Goal: Find specific page/section: Find specific page/section

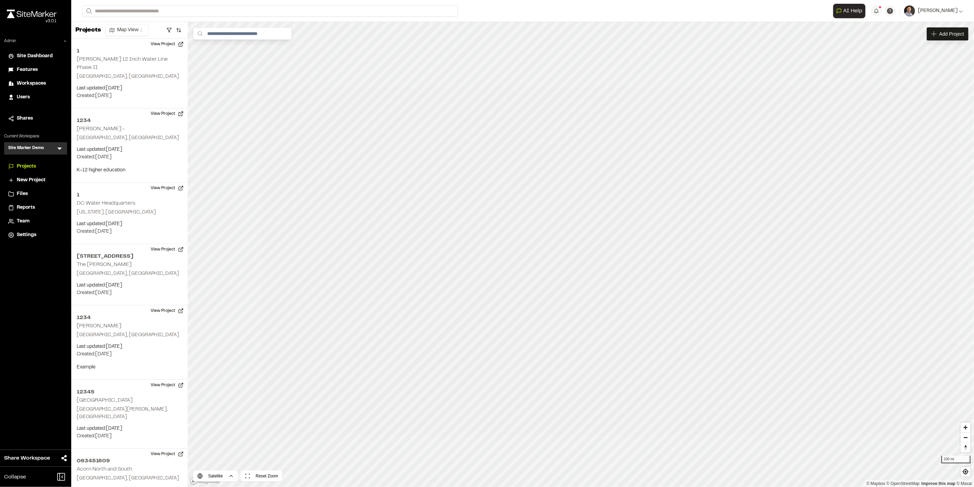
click at [38, 83] on span "Workspaces" at bounding box center [31, 84] width 29 height 8
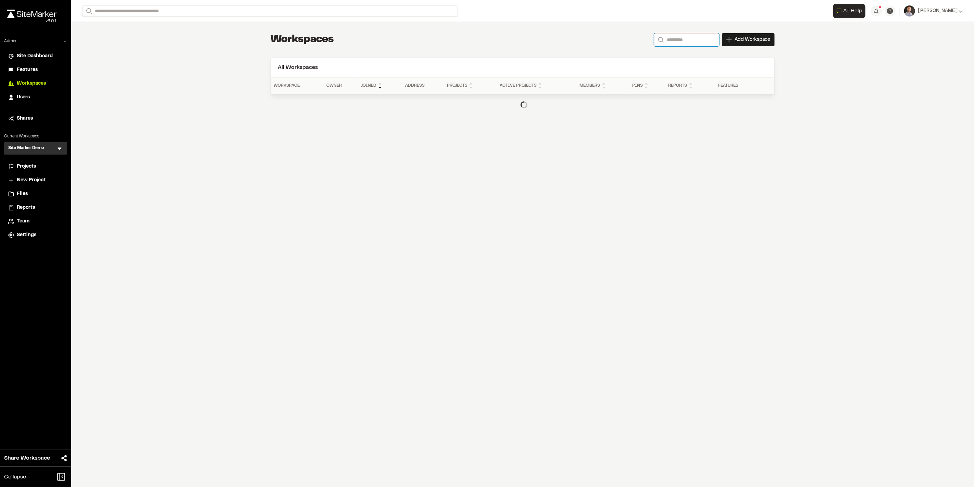
drag, startPoint x: 667, startPoint y: 39, endPoint x: 669, endPoint y: 37, distance: 3.6
click at [667, 38] on input "Search" at bounding box center [686, 39] width 65 height 13
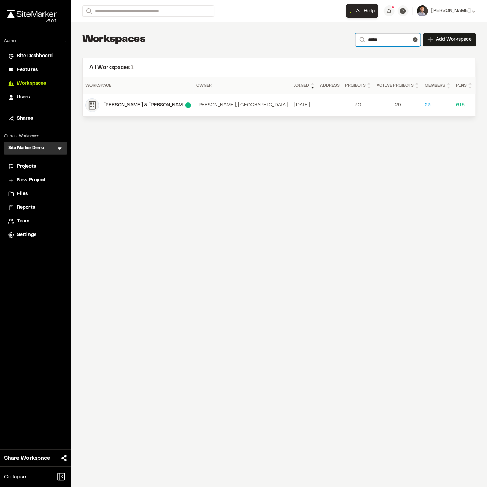
type input "*****"
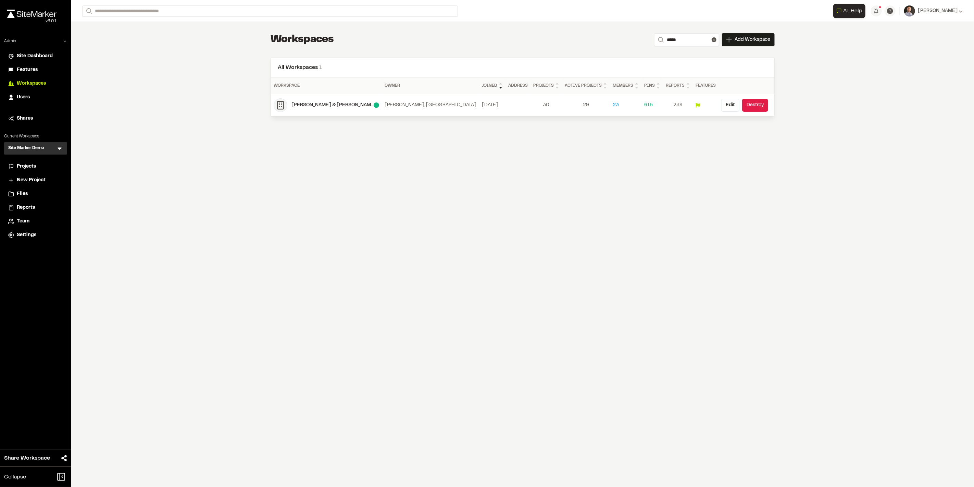
click at [38, 165] on div "Projects" at bounding box center [40, 167] width 46 height 8
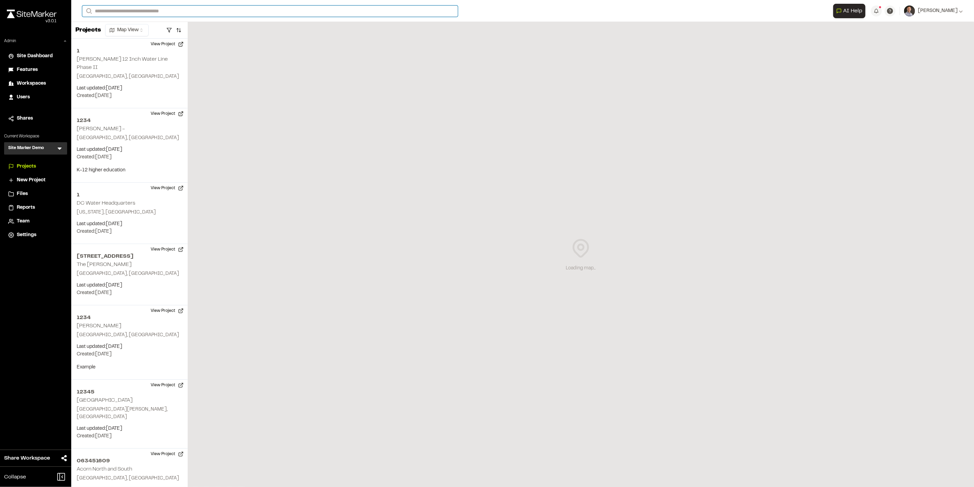
click at [239, 7] on input "Search" at bounding box center [270, 10] width 376 height 11
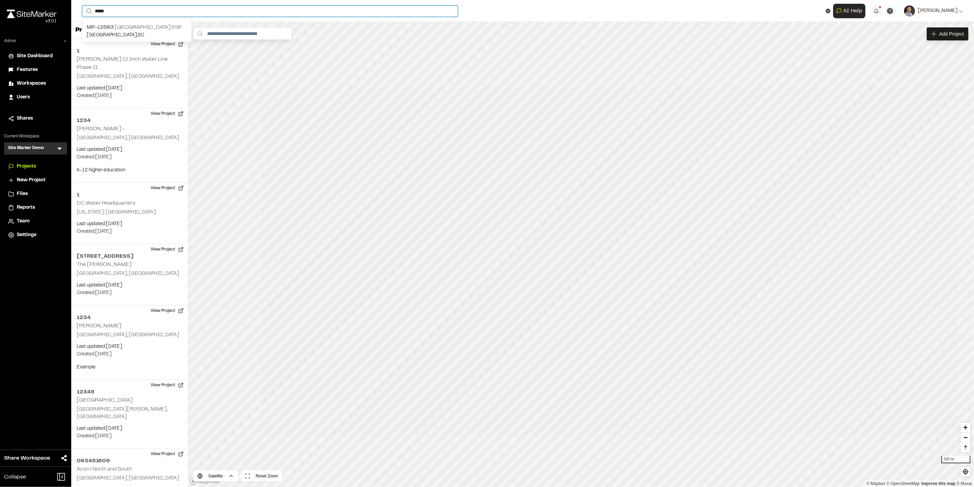
type input "*****"
click at [168, 26] on p "MP-[GEOGRAPHIC_DATA] ESP" at bounding box center [137, 27] width 101 height 8
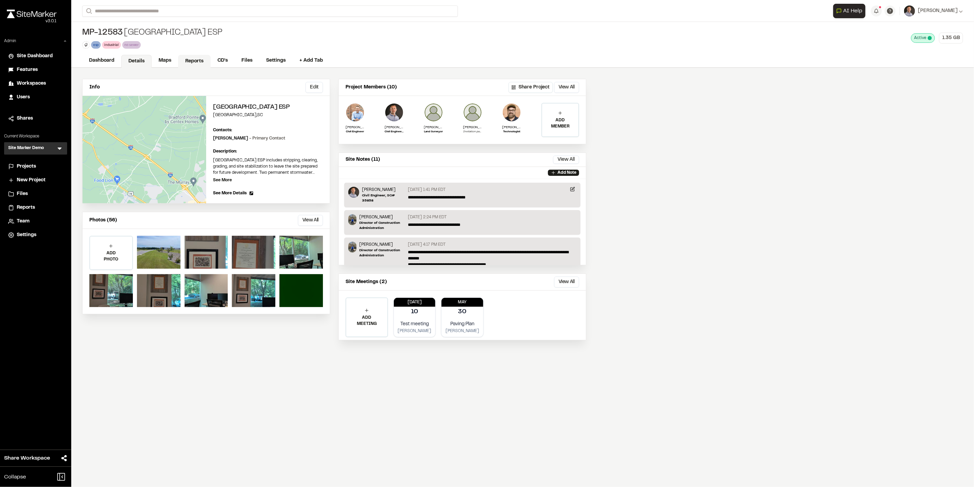
click at [189, 63] on link "Reports" at bounding box center [194, 61] width 33 height 13
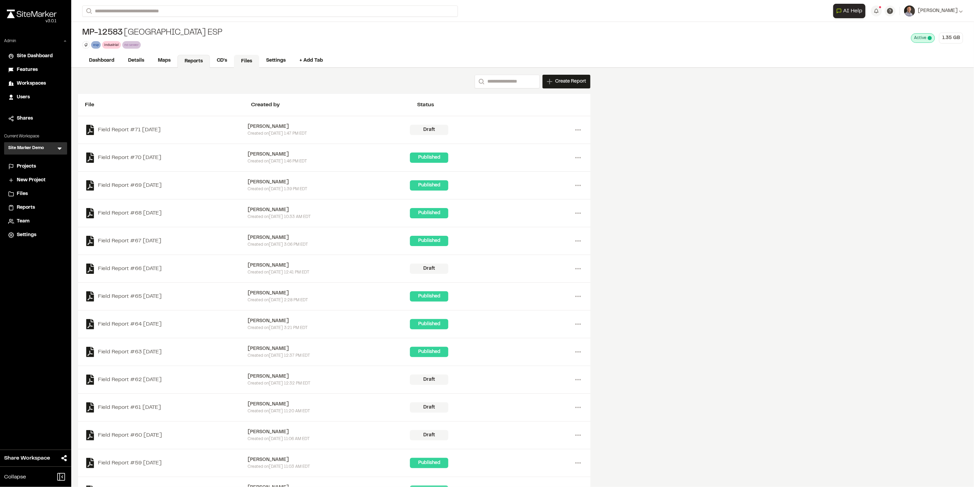
click at [244, 60] on link "Files" at bounding box center [246, 61] width 25 height 13
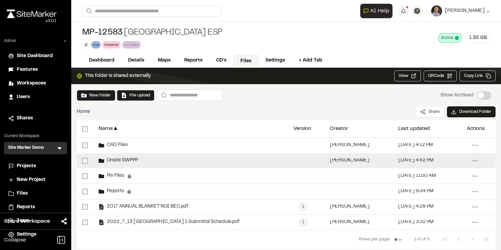
click at [120, 161] on span "Onsite SWPPP" at bounding box center [121, 161] width 34 height 4
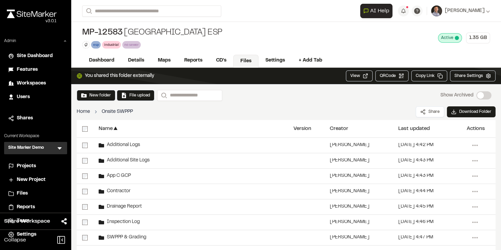
click at [84, 110] on link "Home" at bounding box center [83, 112] width 13 height 8
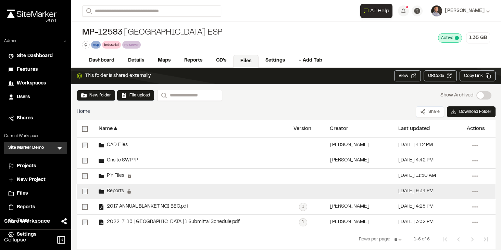
click at [115, 191] on span "Reports" at bounding box center [114, 191] width 20 height 4
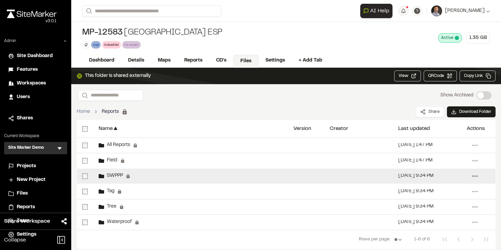
click at [473, 175] on icon at bounding box center [474, 176] width 11 height 11
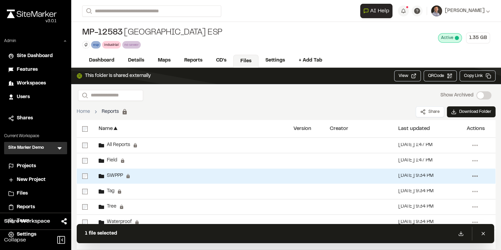
click at [476, 176] on circle at bounding box center [476, 176] width 1 height 1
click at [83, 112] on link "Home" at bounding box center [83, 112] width 13 height 8
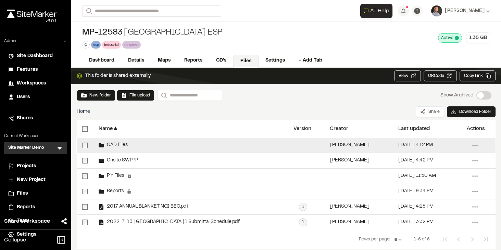
click at [113, 144] on span "CAD Files" at bounding box center [116, 145] width 24 height 4
click at [113, 143] on span "CAD Files" at bounding box center [116, 145] width 24 height 4
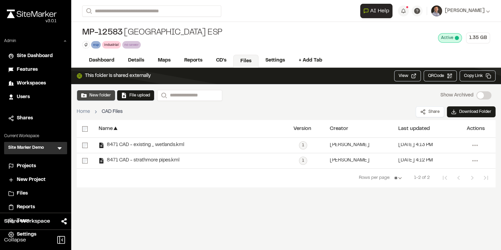
click at [84, 97] on button "New folder" at bounding box center [96, 95] width 30 height 6
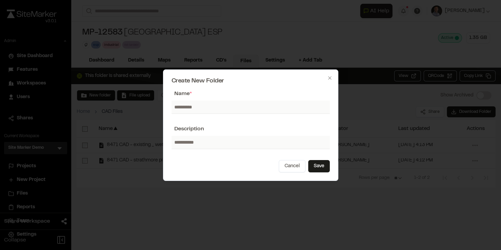
drag, startPoint x: 109, startPoint y: 129, endPoint x: 143, endPoint y: 136, distance: 34.2
click at [111, 129] on div at bounding box center [250, 125] width 501 height 250
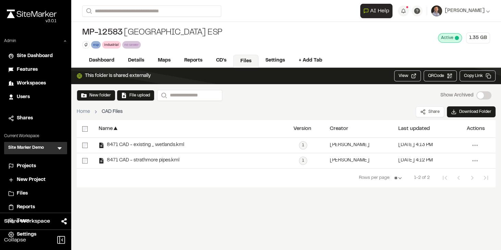
click at [86, 112] on link "Home" at bounding box center [83, 112] width 13 height 8
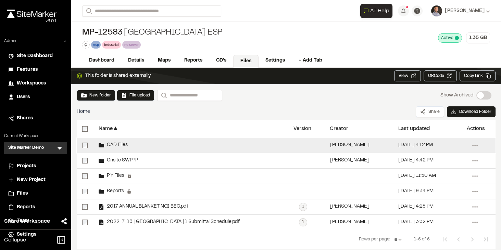
click at [118, 144] on span "CAD Files" at bounding box center [116, 145] width 24 height 4
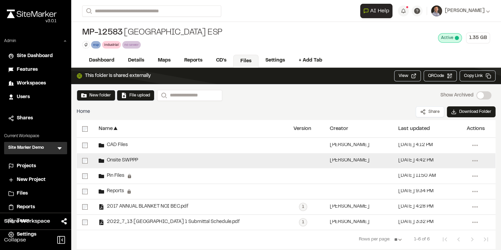
click at [121, 159] on span "Onsite SWPPP" at bounding box center [121, 161] width 34 height 4
click at [122, 159] on span "Onsite SWPPP" at bounding box center [121, 161] width 34 height 4
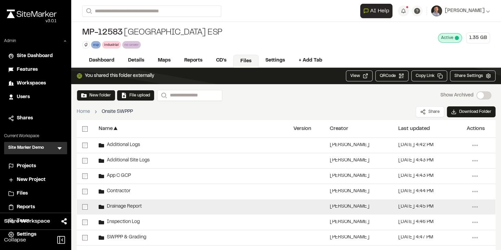
scroll to position [59, 0]
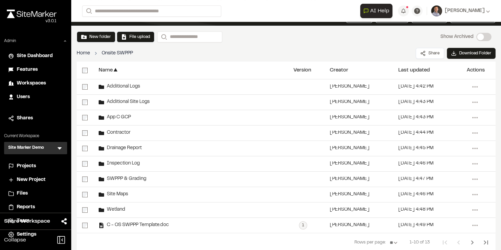
click at [86, 53] on link "Home" at bounding box center [83, 54] width 13 height 8
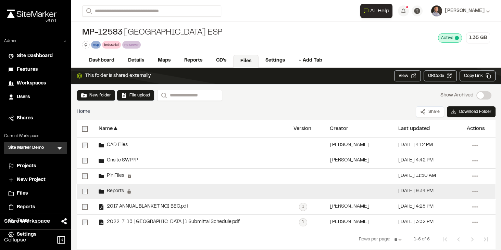
click at [114, 190] on span "Reports" at bounding box center [114, 191] width 20 height 4
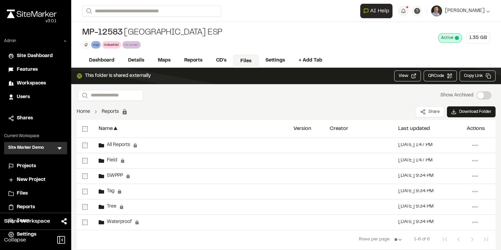
click at [83, 111] on link "Home" at bounding box center [83, 112] width 13 height 8
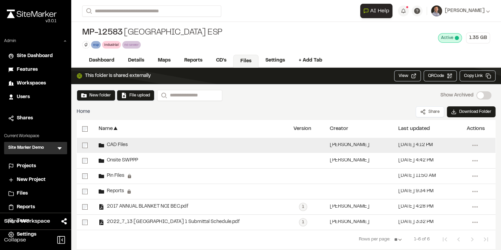
click at [114, 143] on div "CAD Files" at bounding box center [113, 145] width 29 height 5
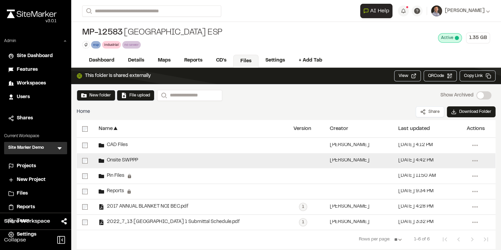
click at [114, 161] on span "Onsite SWPPP" at bounding box center [121, 161] width 34 height 4
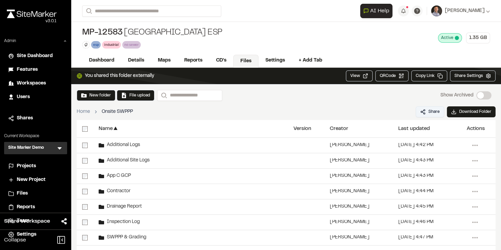
click at [423, 110] on button "Share" at bounding box center [430, 111] width 28 height 11
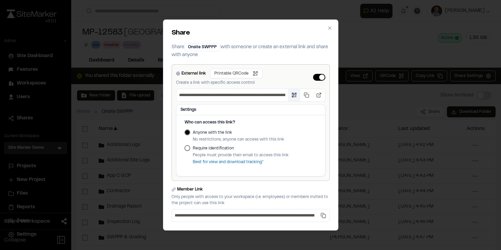
click at [292, 96] on button "Open QR code" at bounding box center [294, 95] width 12 height 12
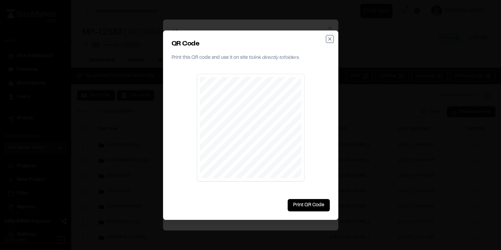
click at [330, 38] on icon "button" at bounding box center [329, 38] width 5 height 5
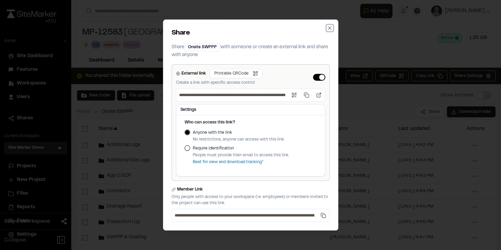
click at [330, 29] on icon "button" at bounding box center [329, 27] width 5 height 5
